Goal: Task Accomplishment & Management: Complete application form

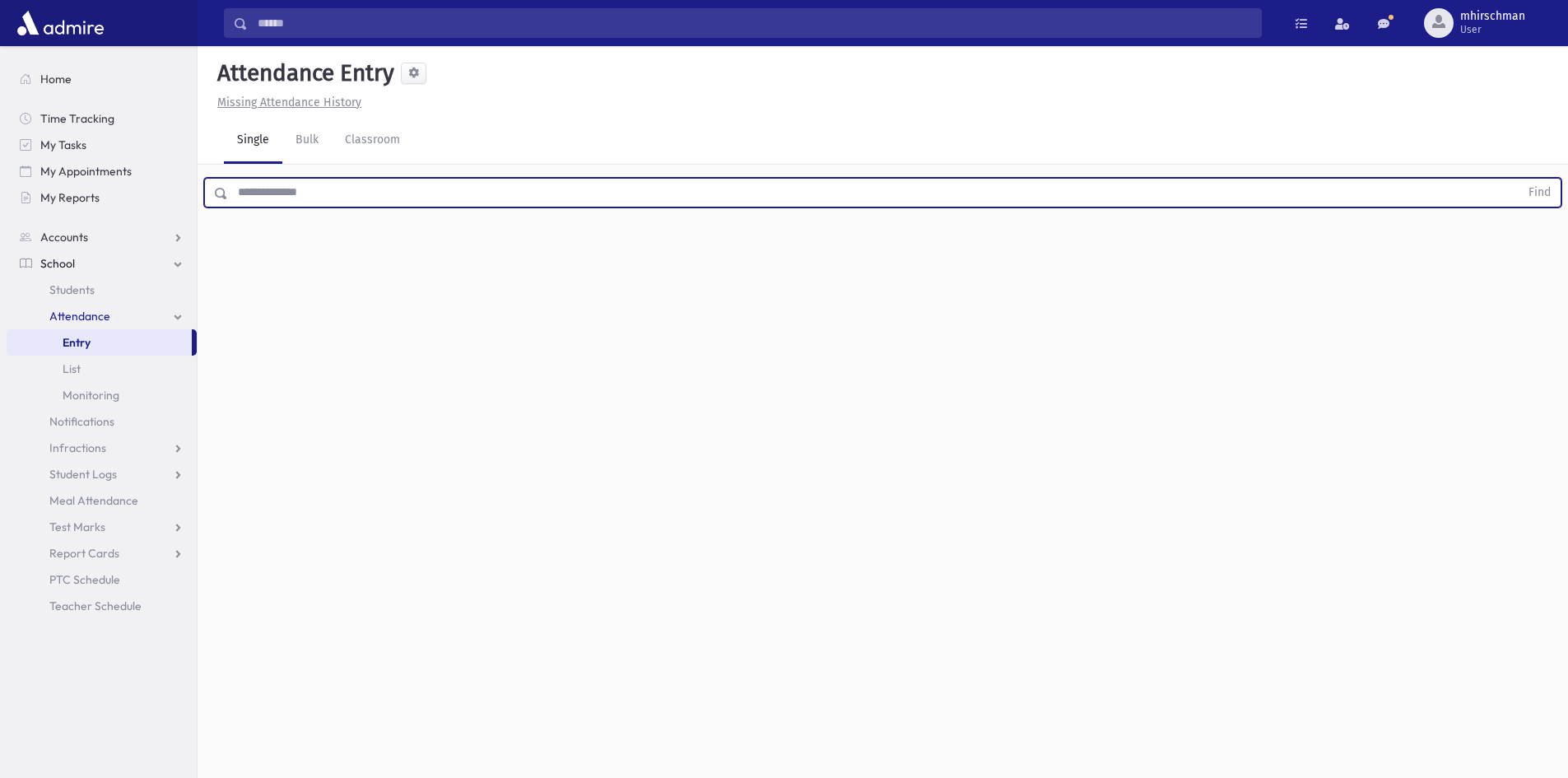
click at [254, 186] on input "text" at bounding box center [874, 192] width 1292 height 29
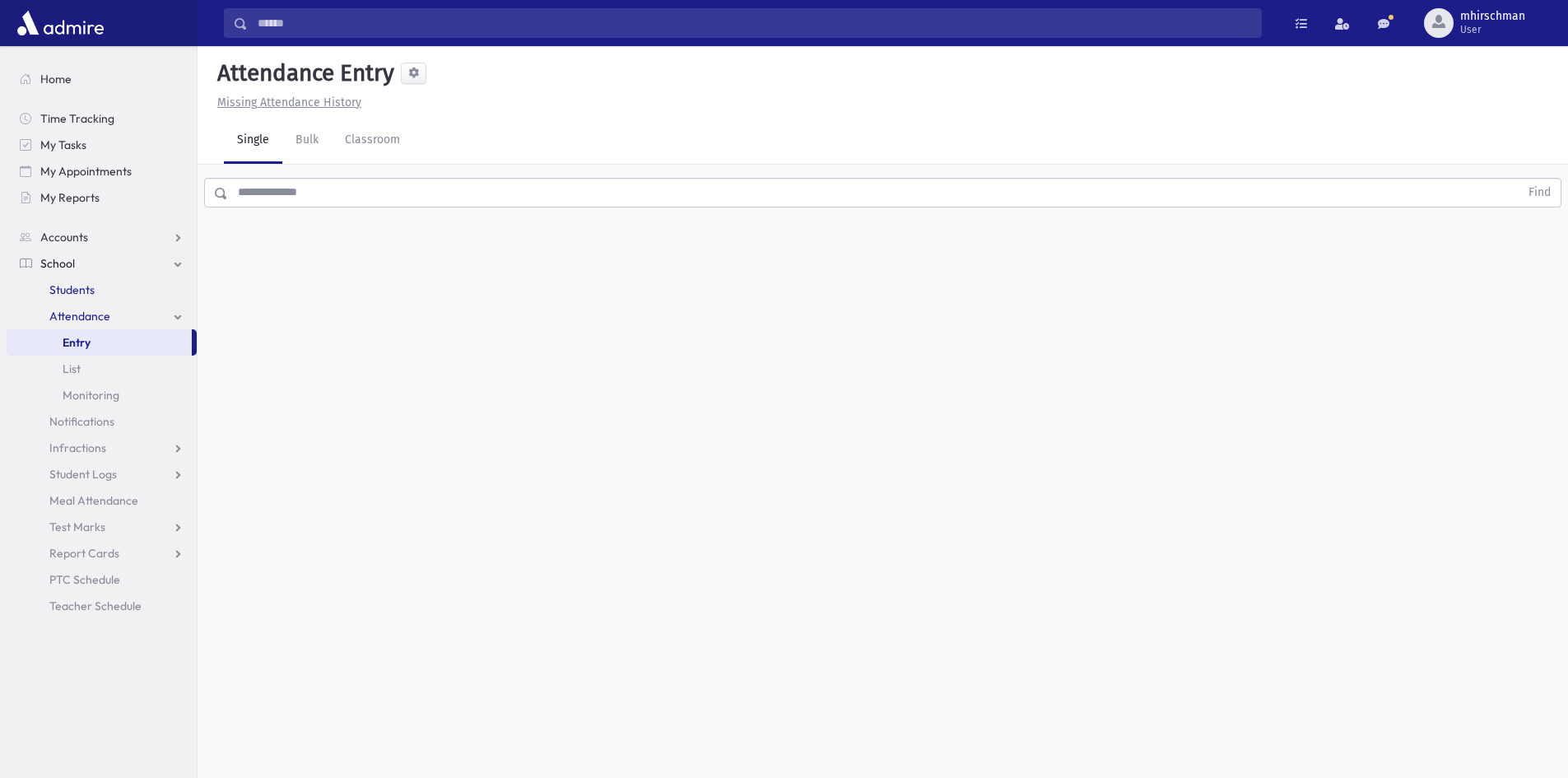
click at [67, 296] on span "Students" at bounding box center [72, 290] width 46 height 15
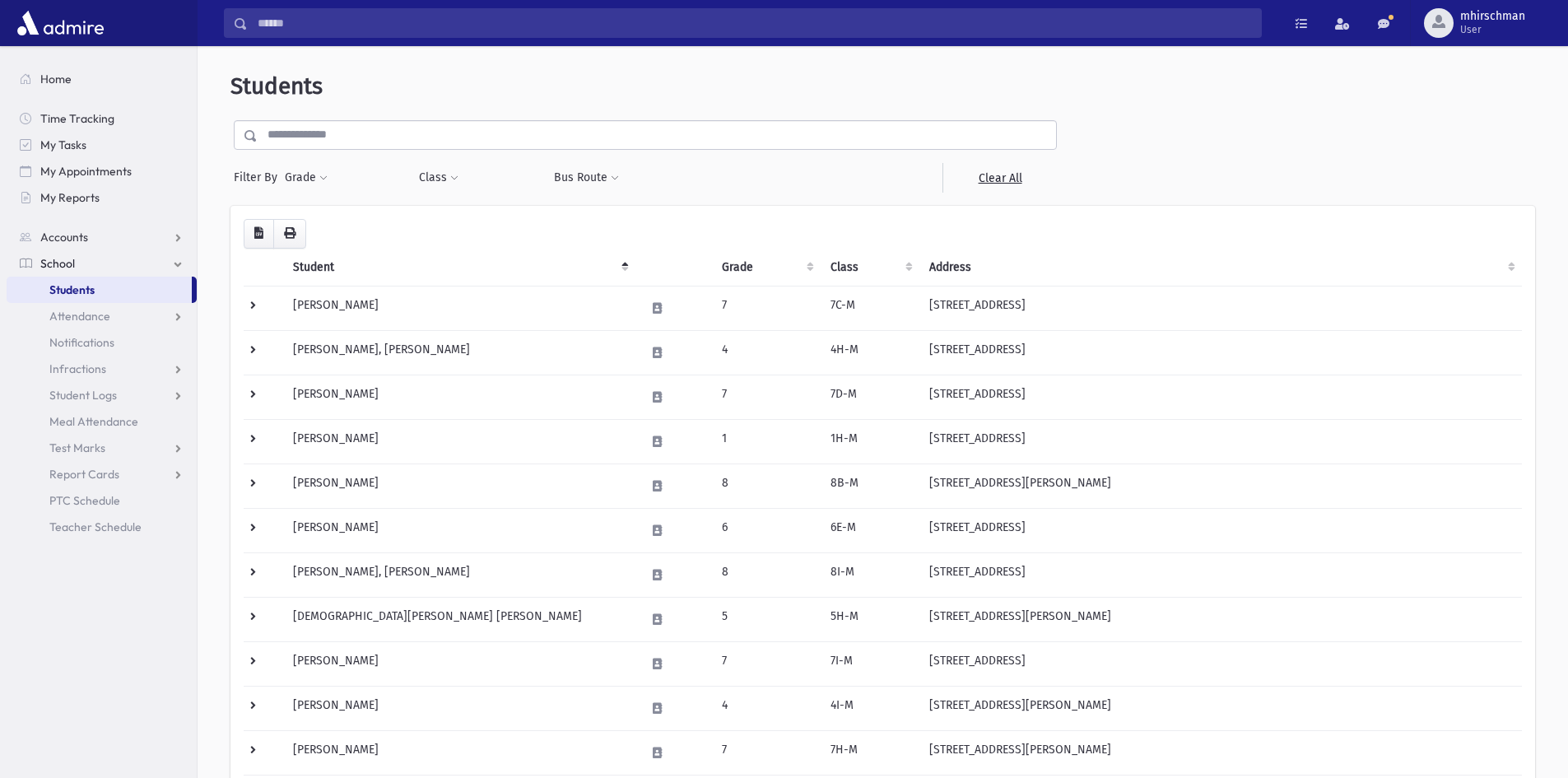
click at [299, 130] on input "text" at bounding box center [656, 135] width 798 height 29
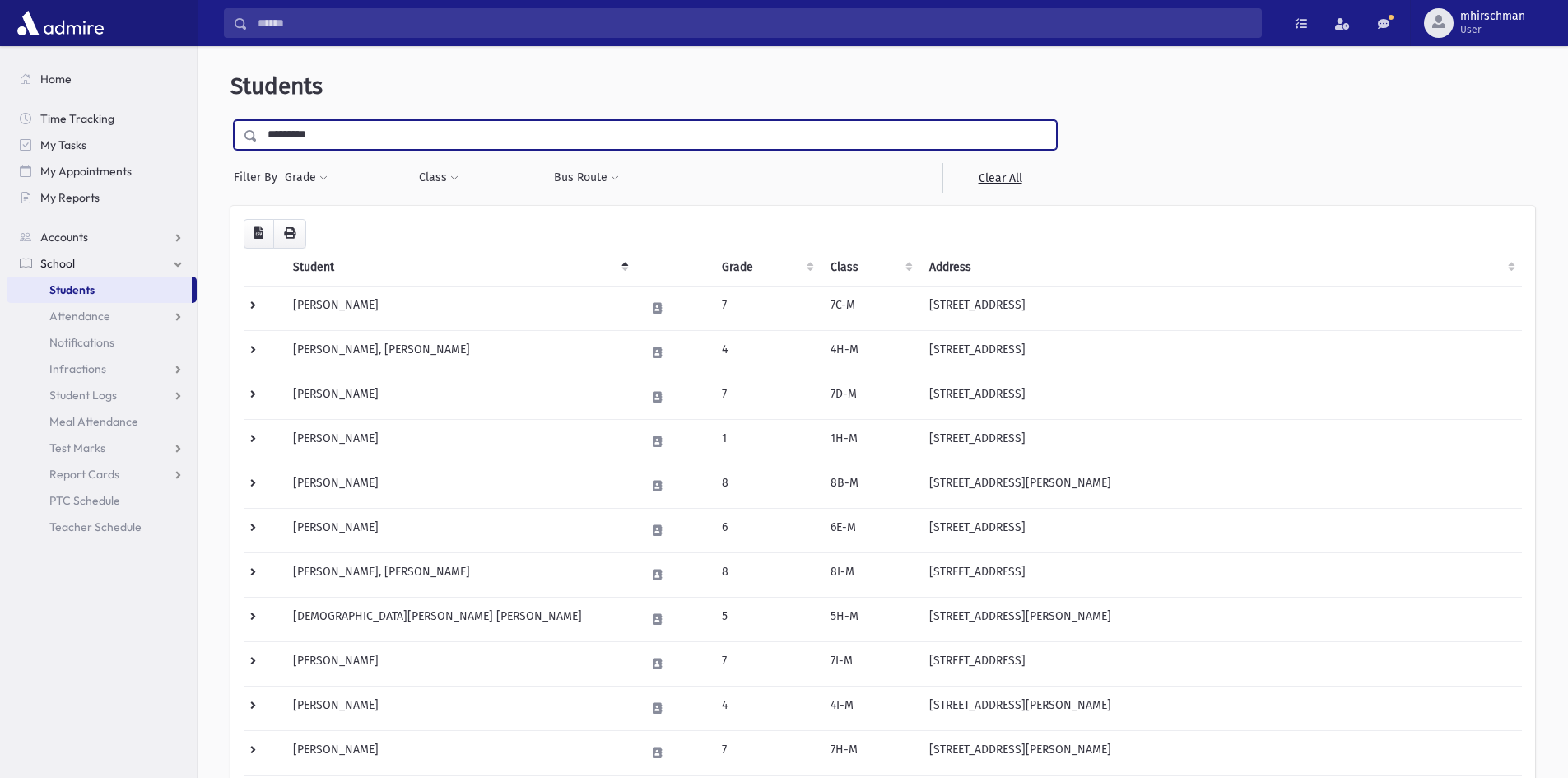
type input "*********"
click at [231, 120] on input "submit" at bounding box center [254, 131] width 47 height 22
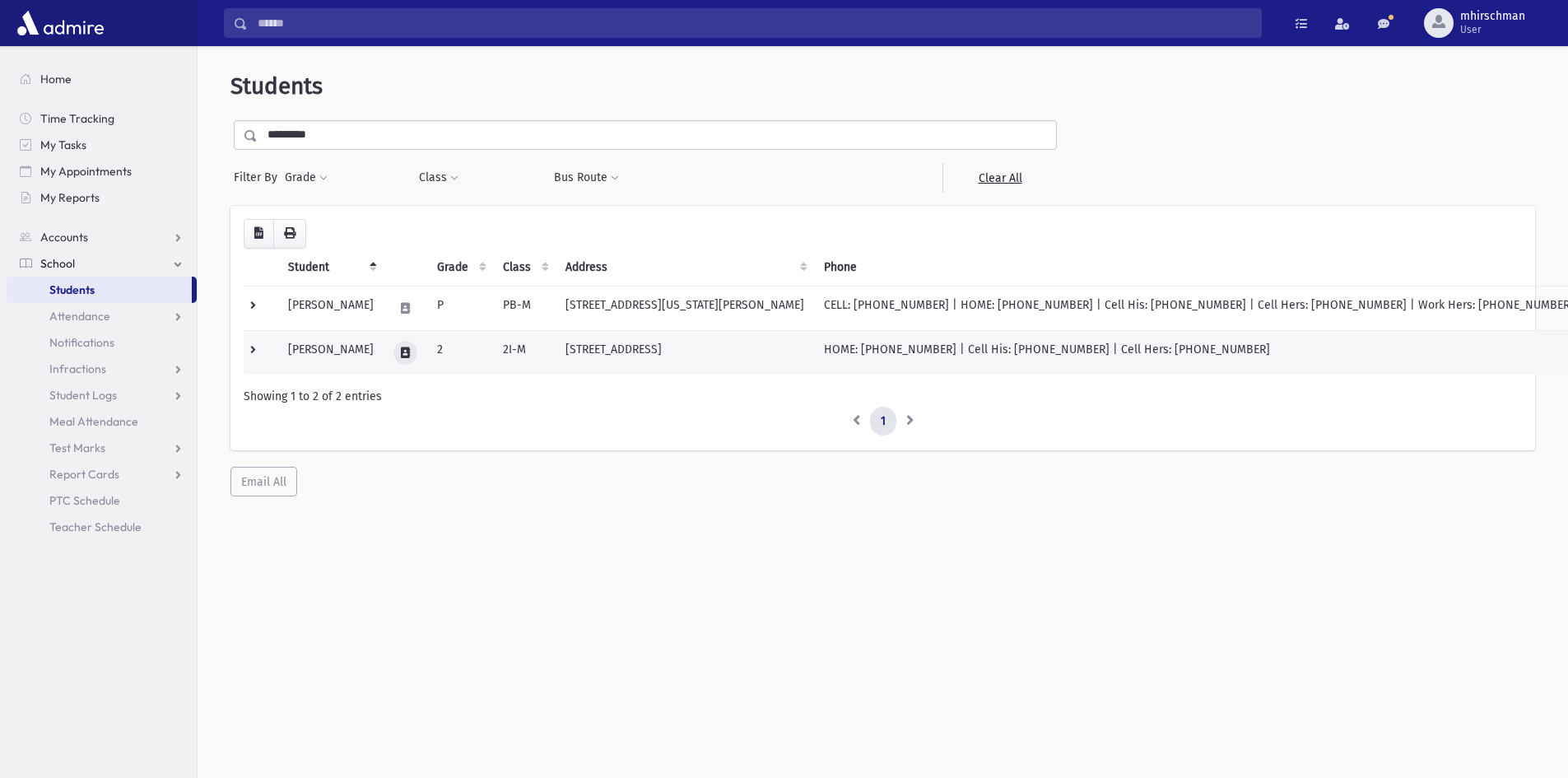
click at [410, 349] on icon at bounding box center [405, 353] width 9 height 11
click at [418, 348] on button at bounding box center [405, 353] width 24 height 24
drag, startPoint x: 244, startPoint y: 353, endPoint x: 257, endPoint y: 349, distance: 13.6
click at [244, 352] on td at bounding box center [261, 352] width 35 height 45
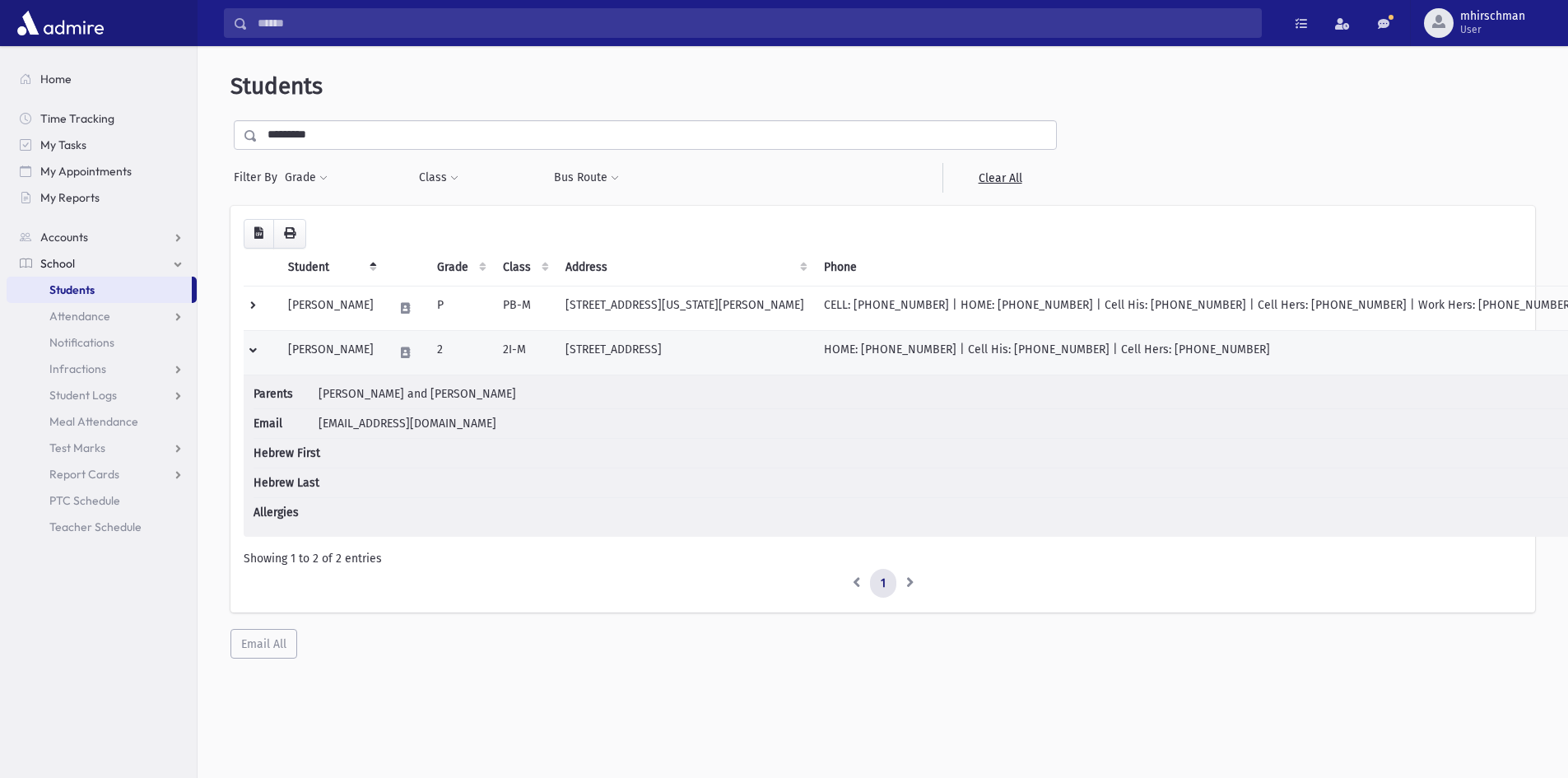
click at [254, 348] on td at bounding box center [261, 352] width 35 height 45
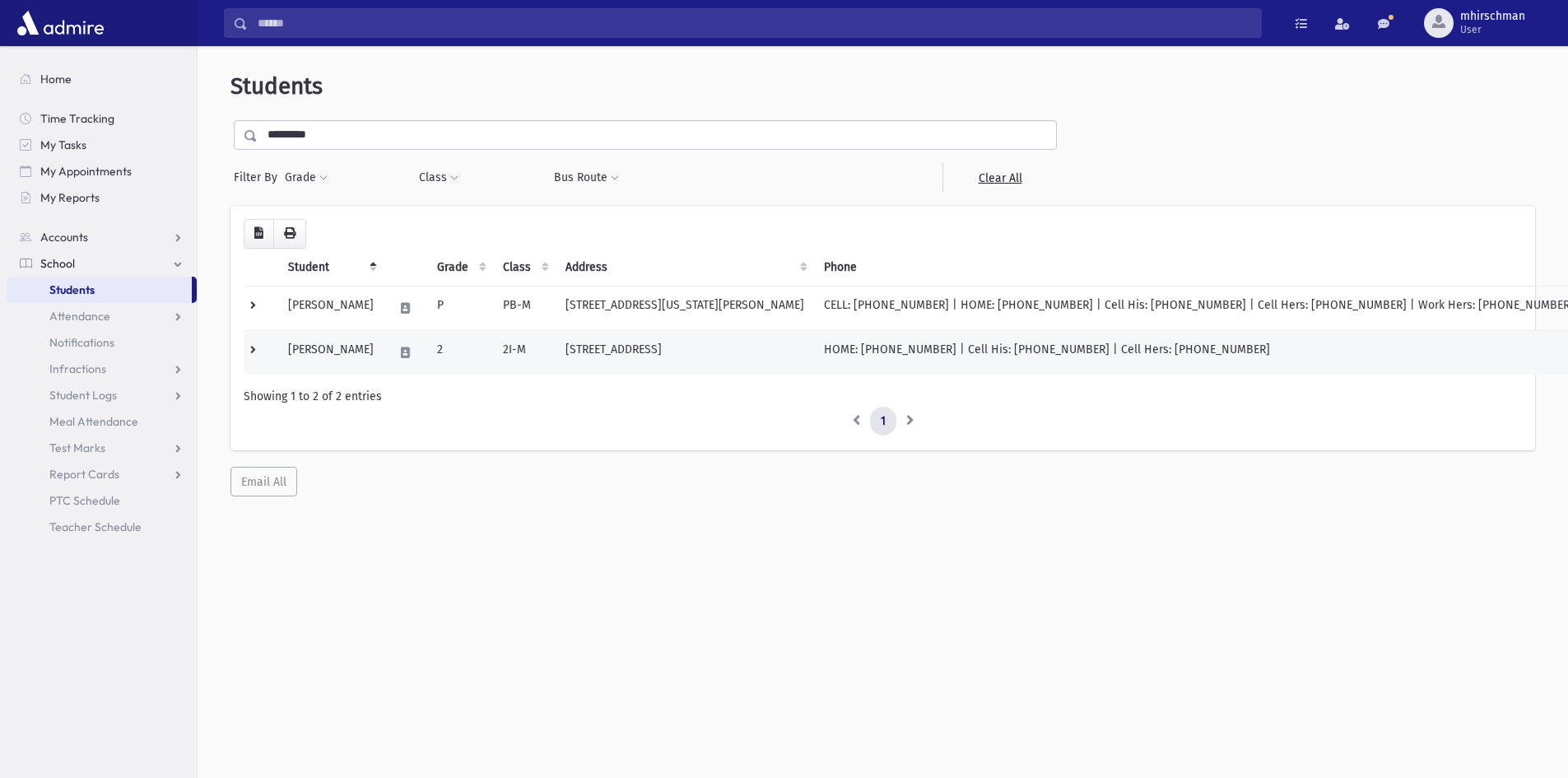
click at [254, 348] on td at bounding box center [261, 352] width 35 height 45
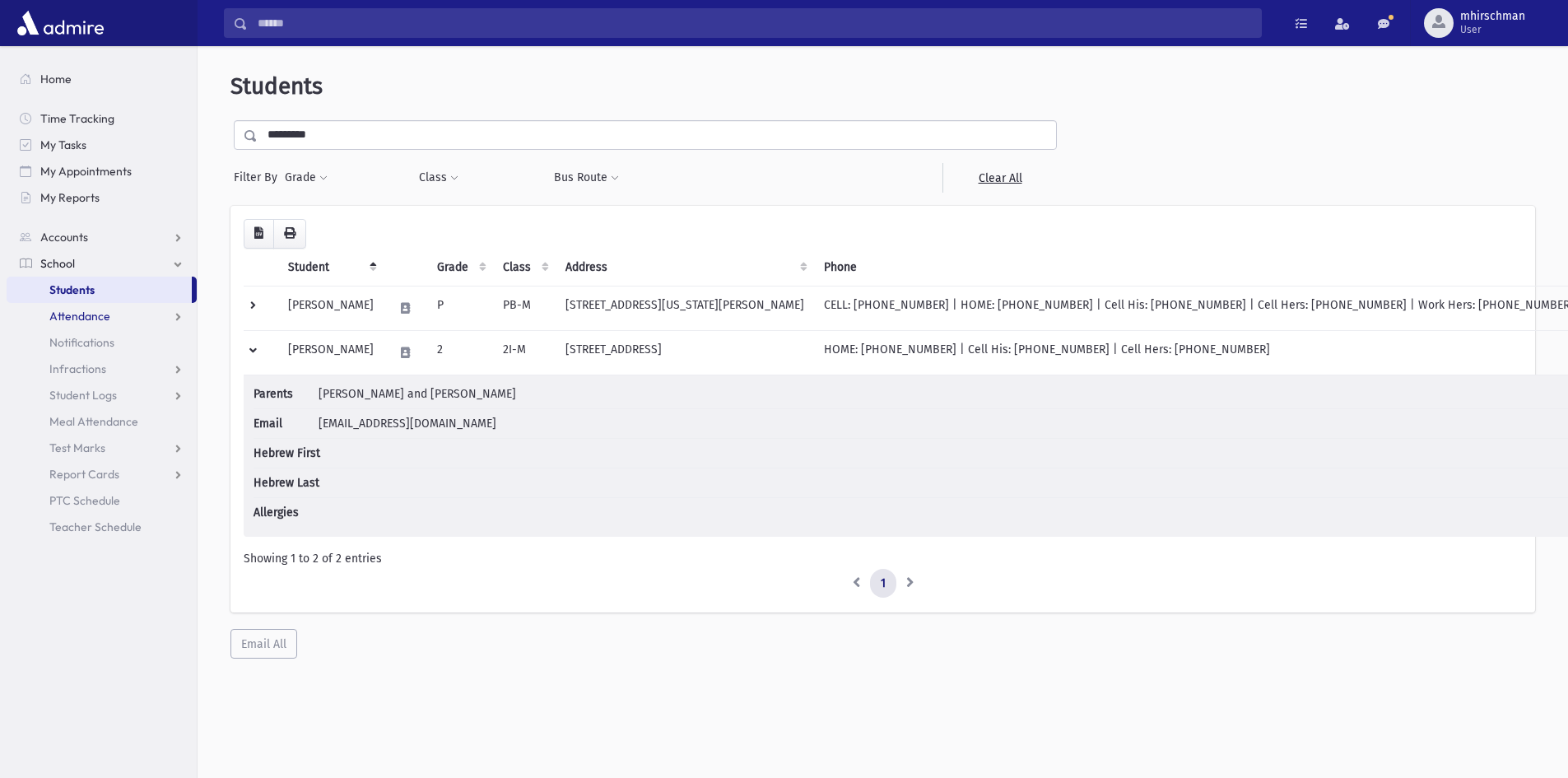
click at [66, 313] on span "Attendance" at bounding box center [79, 316] width 61 height 15
click at [73, 337] on span "Entry" at bounding box center [77, 342] width 28 height 15
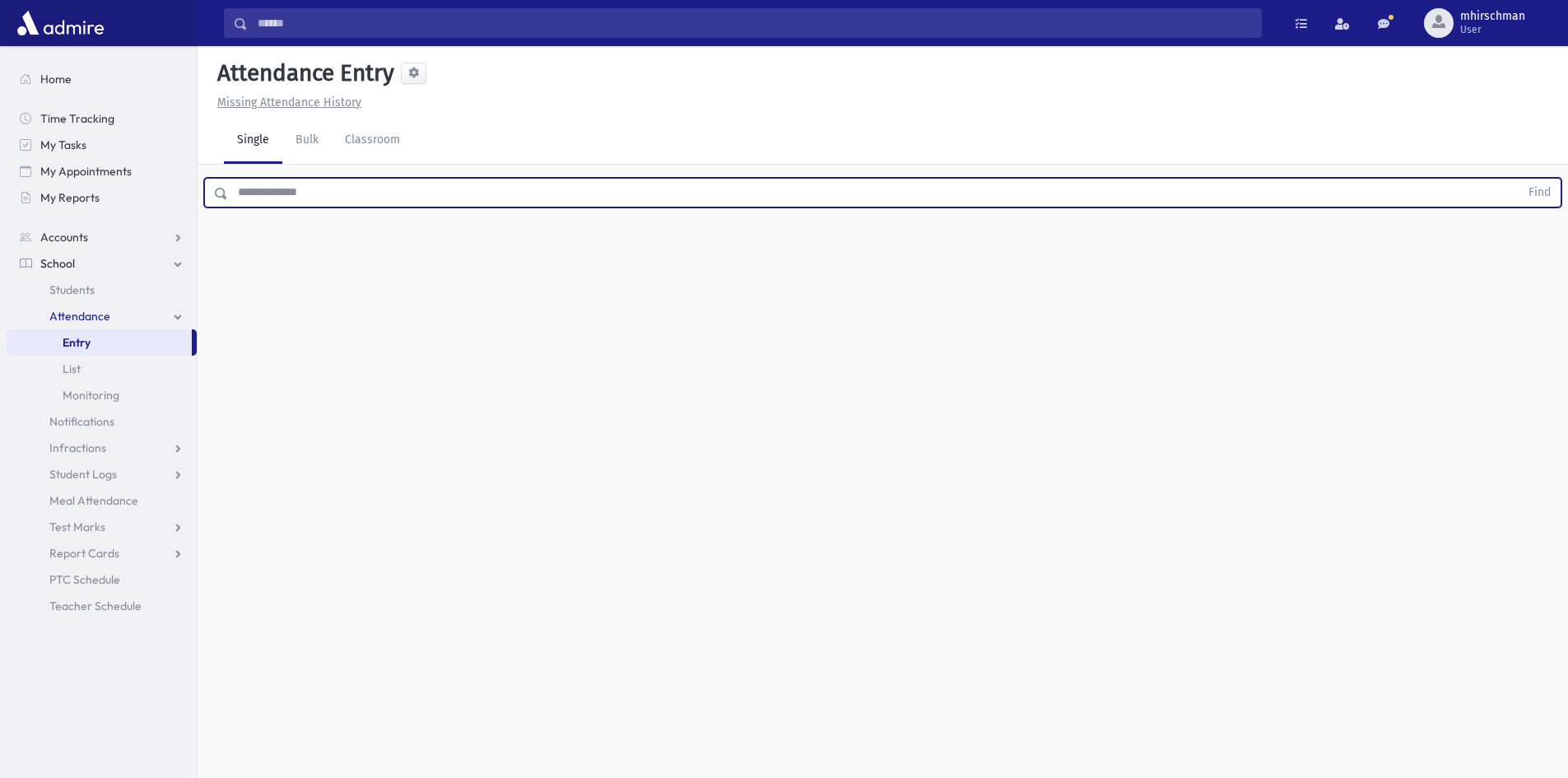
click at [321, 191] on input "text" at bounding box center [874, 192] width 1292 height 29
click at [1519, 179] on button "Find" at bounding box center [1540, 192] width 42 height 28
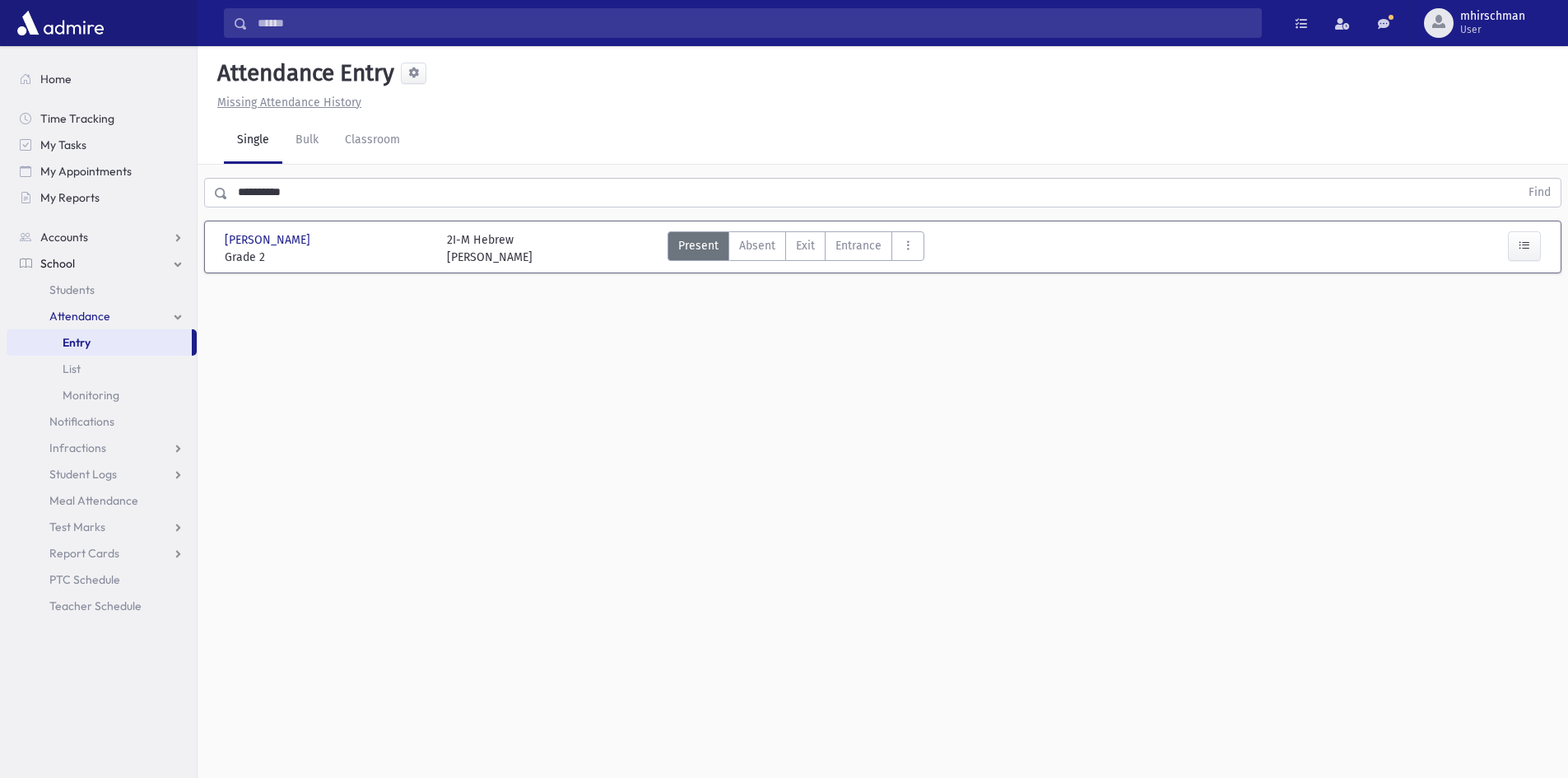
drag, startPoint x: 311, startPoint y: 171, endPoint x: 229, endPoint y: 182, distance: 82.7
click at [230, 182] on div "**********" at bounding box center [883, 189] width 1370 height 49
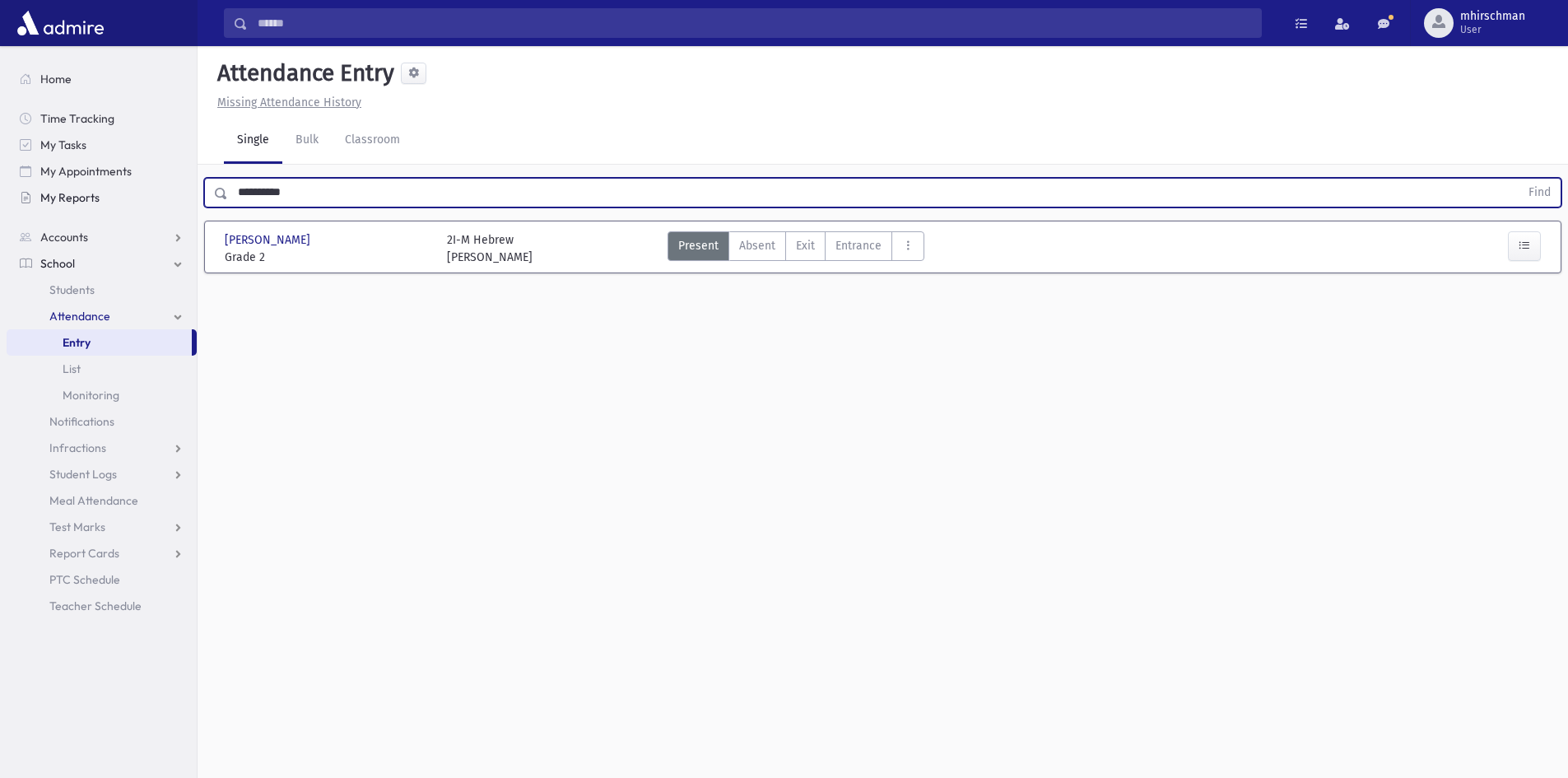
drag, startPoint x: 300, startPoint y: 195, endPoint x: 100, endPoint y: 198, distance: 200.0
click at [100, 195] on div "Search Results Students" at bounding box center [784, 407] width 1568 height 814
type input "******"
click at [1519, 179] on button "Find" at bounding box center [1540, 192] width 42 height 28
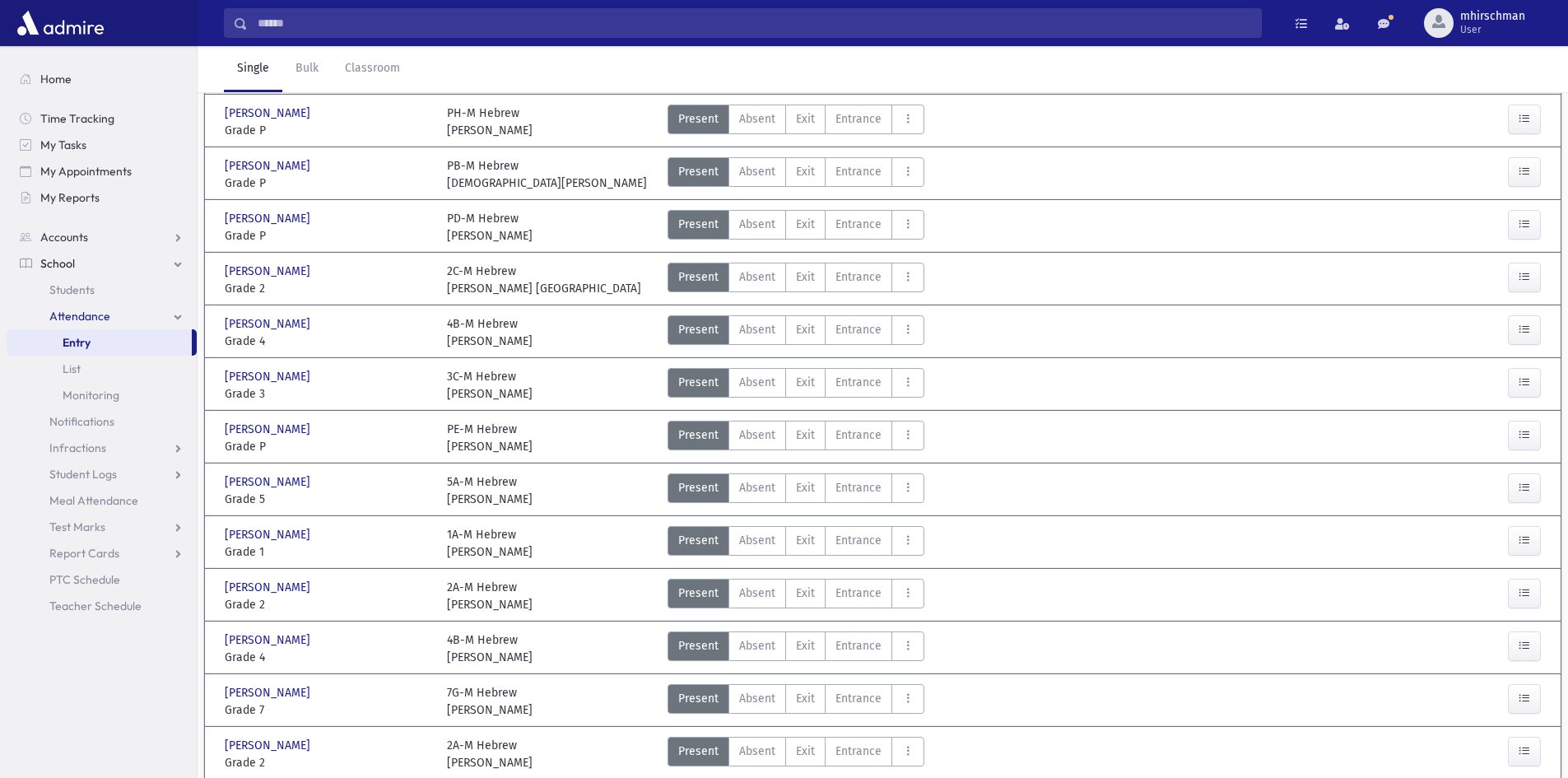
scroll to position [411, 0]
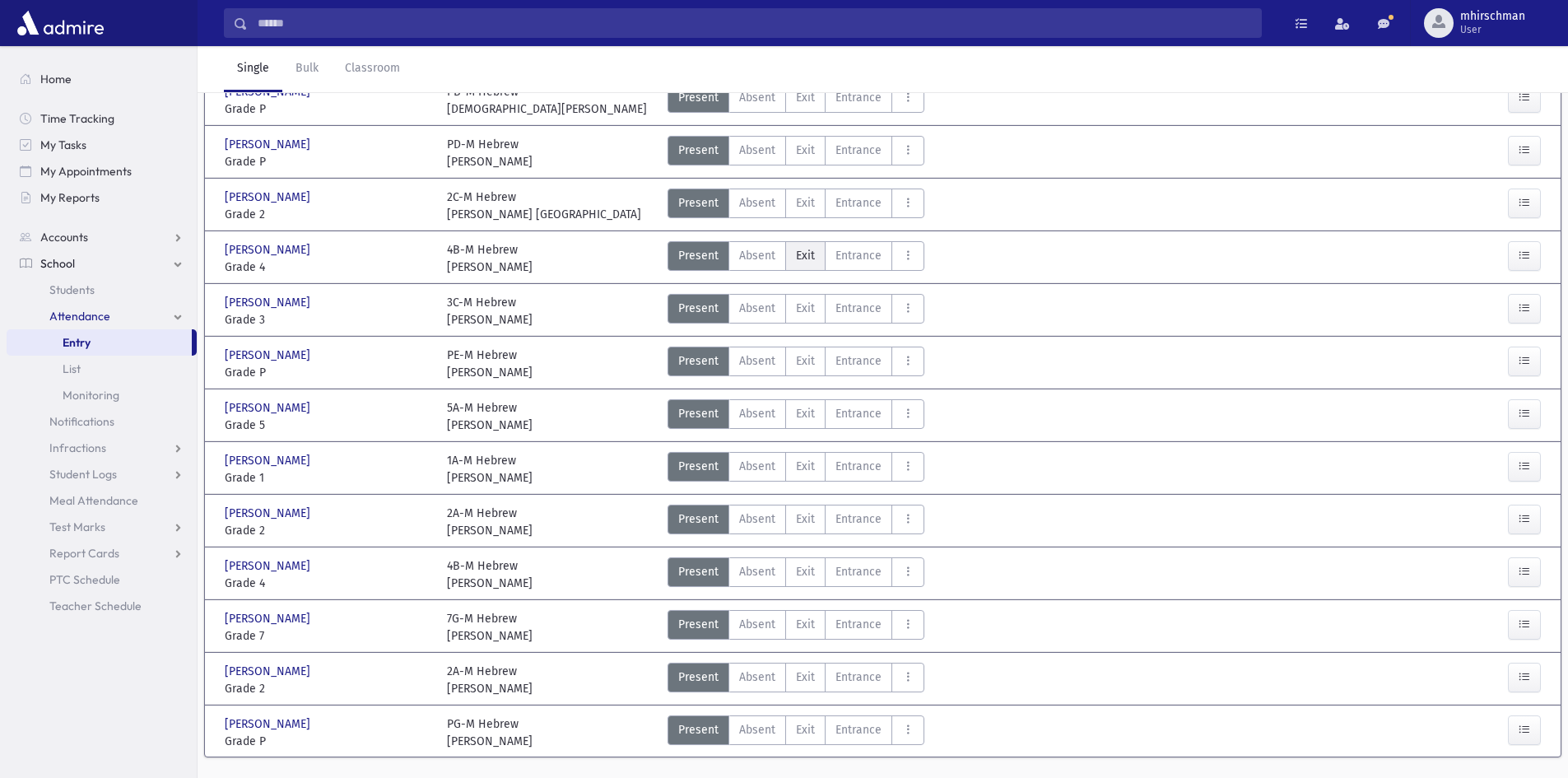
click at [797, 257] on span "Exit" at bounding box center [805, 255] width 19 height 17
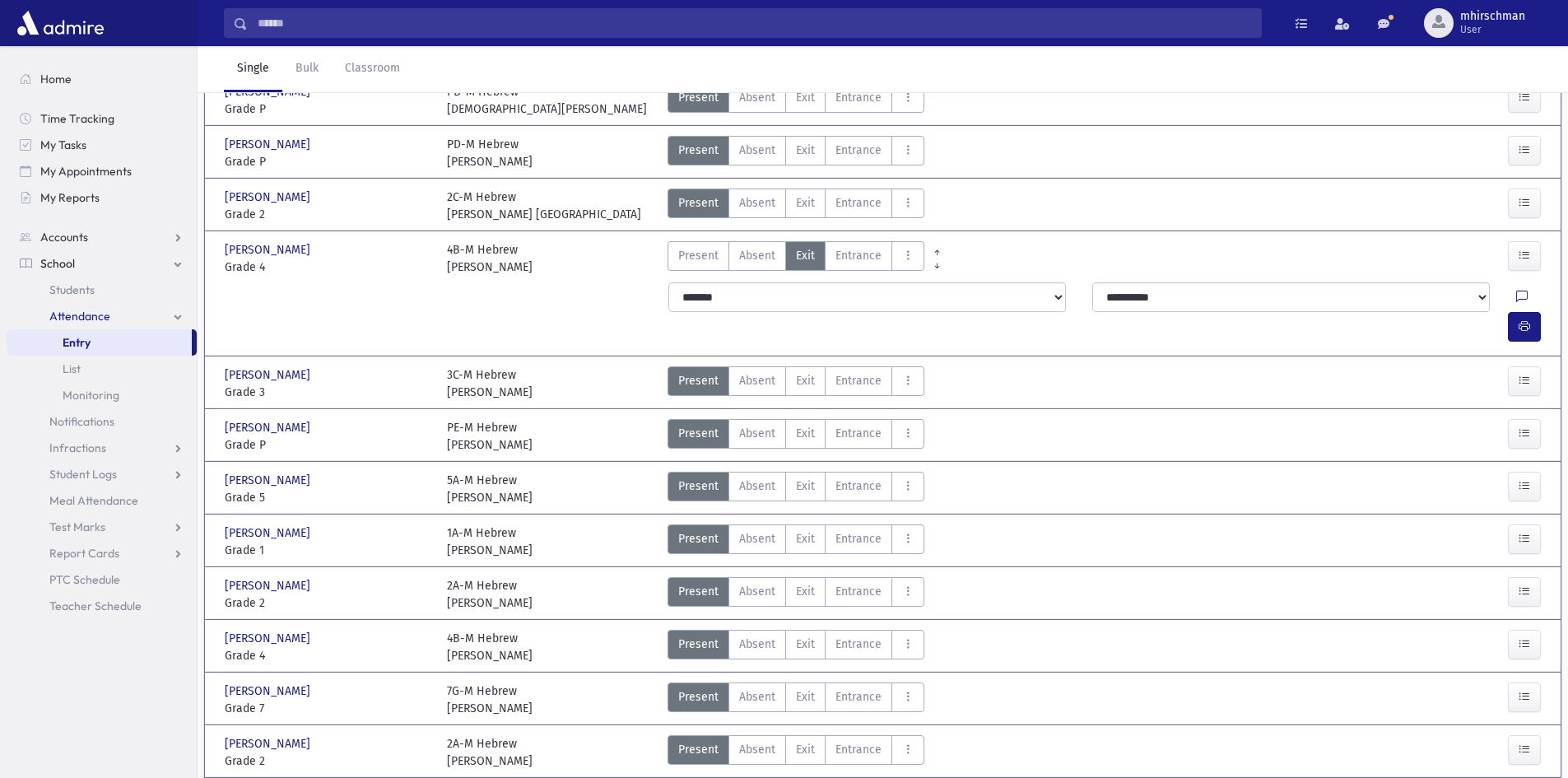
click at [1516, 295] on icon at bounding box center [1521, 297] width 12 height 14
click at [1414, 360] on textarea "Note" at bounding box center [1449, 381] width 192 height 63
type textarea "**********"
click at [1529, 443] on button "Save" at bounding box center [1522, 441] width 47 height 29
click at [1522, 319] on icon "button" at bounding box center [1524, 326] width 12 height 14
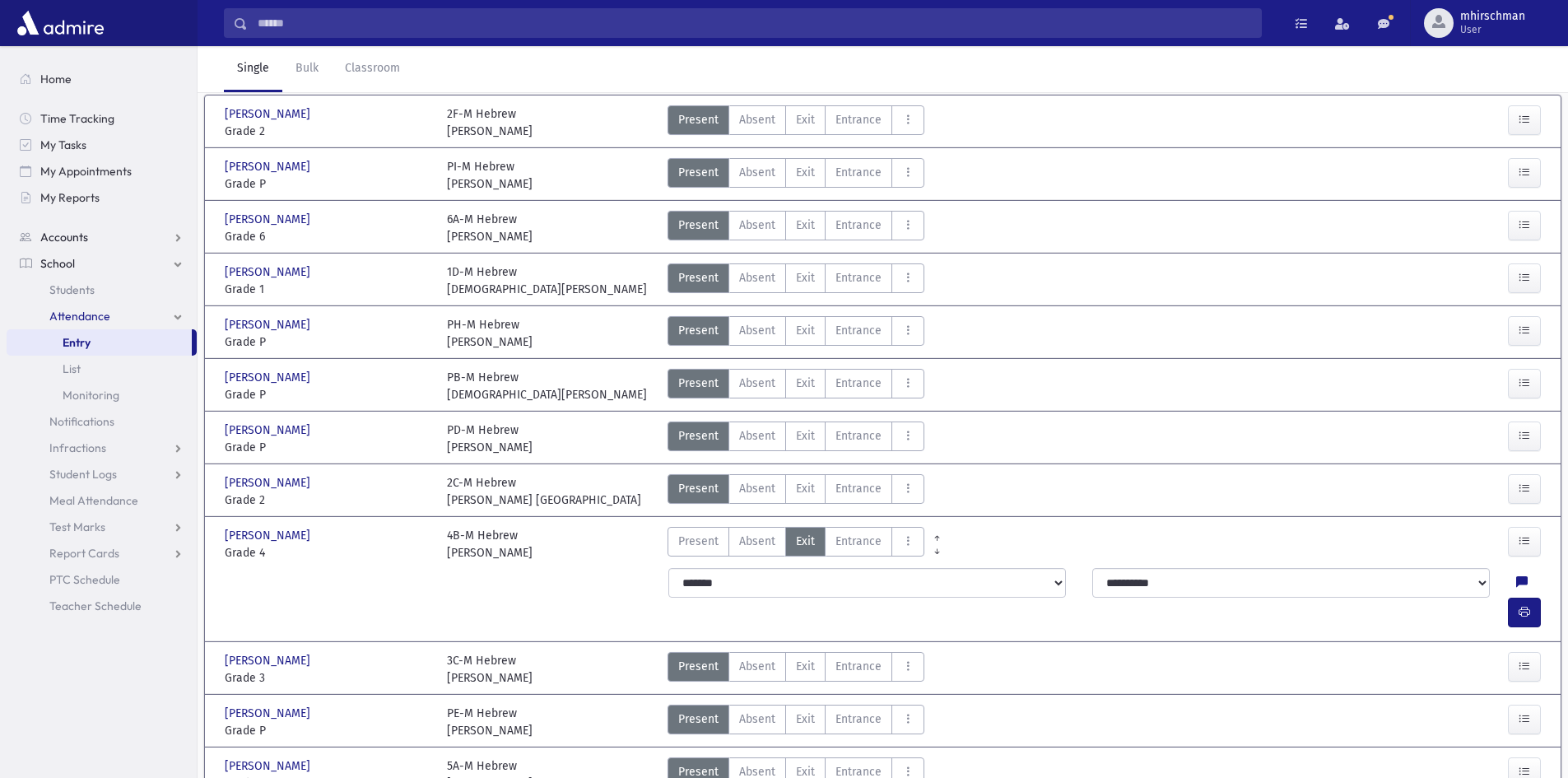
scroll to position [0, 0]
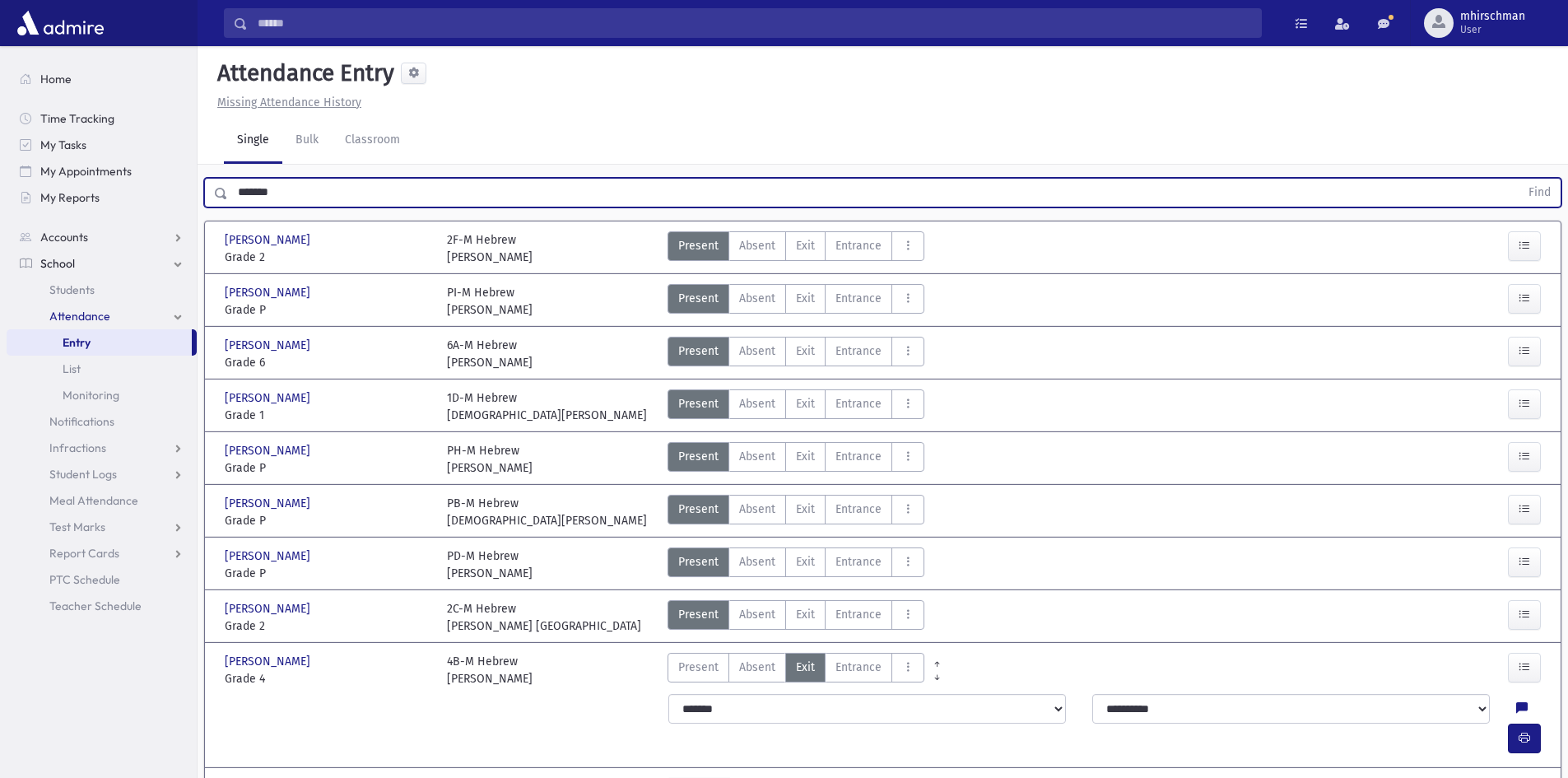
drag, startPoint x: 318, startPoint y: 192, endPoint x: 4, endPoint y: 188, distance: 314.0
click at [4, 188] on div "Search Results Students" at bounding box center [784, 650] width 1568 height 1302
type input "********"
click at [1519, 179] on button "Find" at bounding box center [1540, 192] width 42 height 28
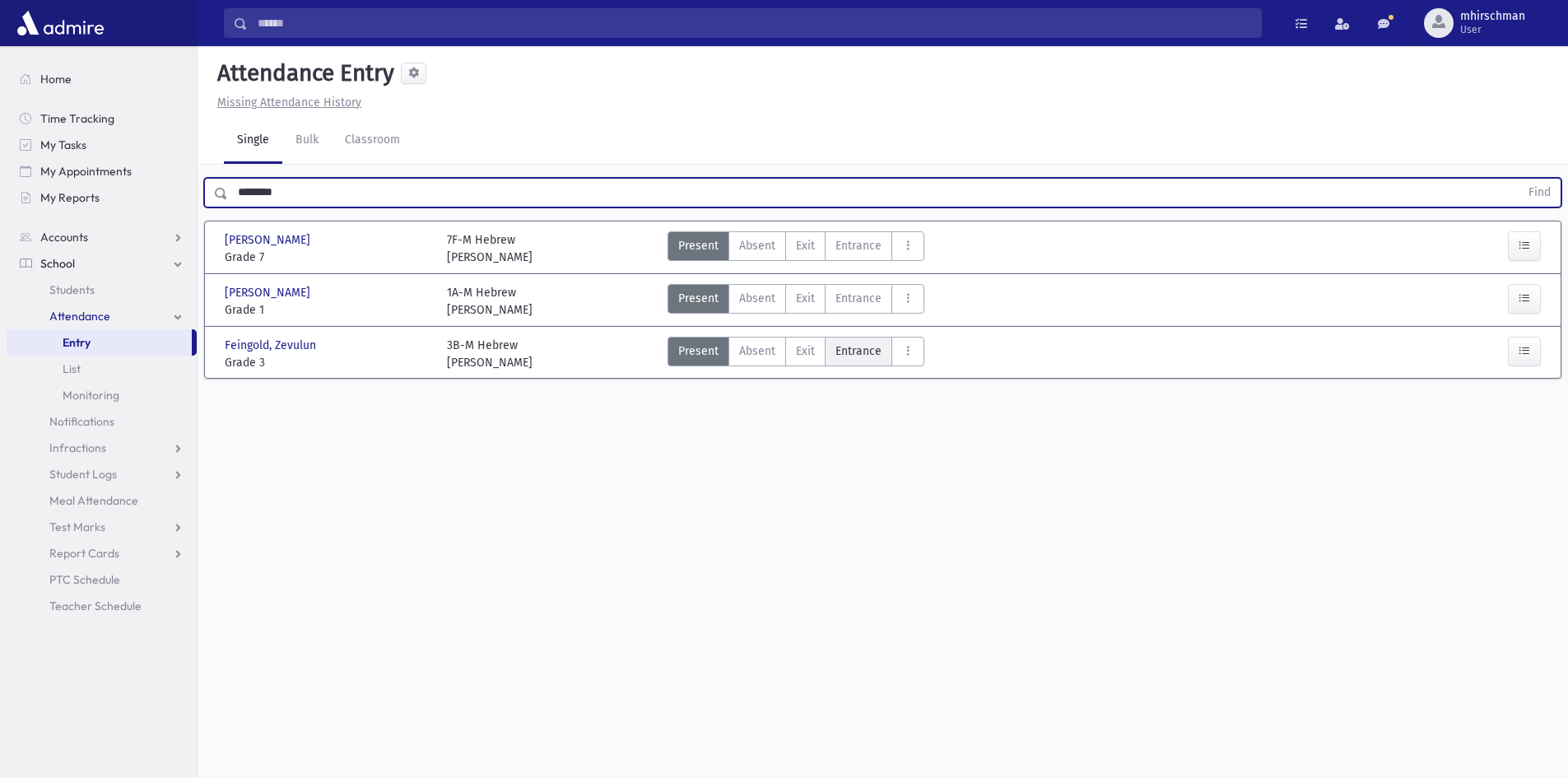
click at [855, 349] on span "Entrance" at bounding box center [858, 350] width 47 height 17
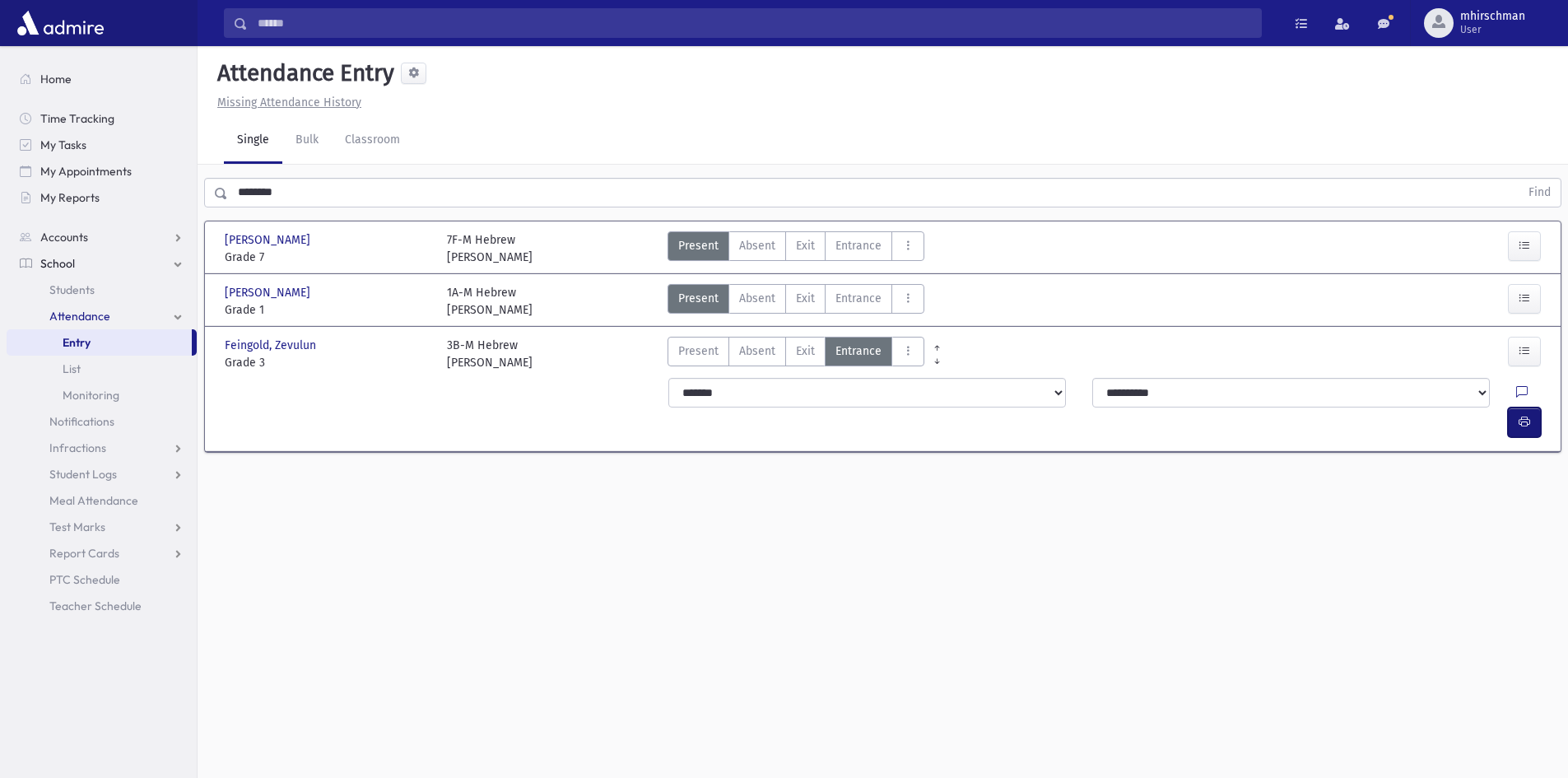
click at [1527, 408] on button "button" at bounding box center [1524, 422] width 33 height 29
